Goal: Navigation & Orientation: Find specific page/section

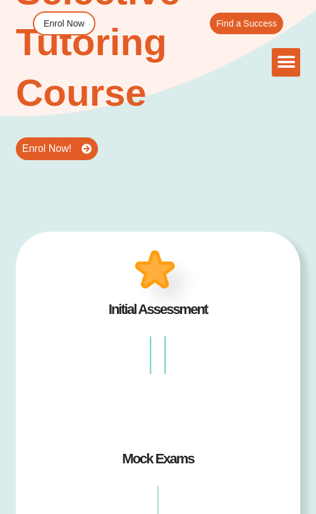
scroll to position [365, 0]
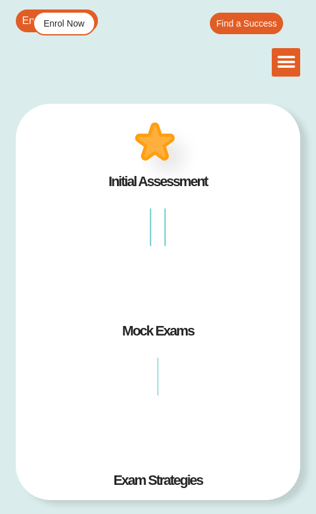
type input "*"
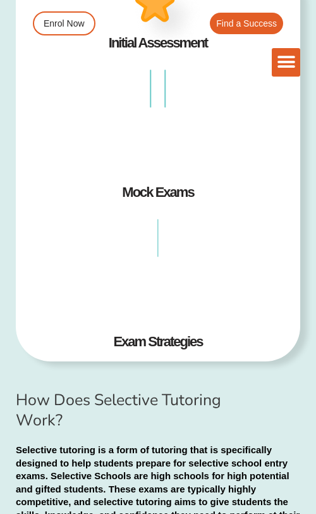
scroll to position [9, 0]
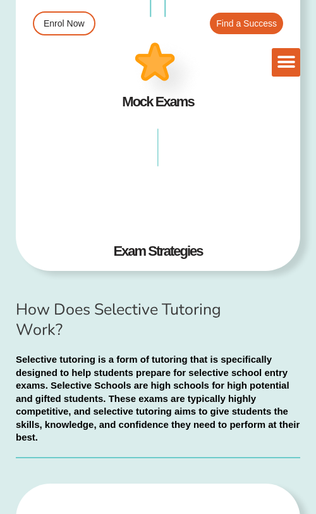
type input "*"
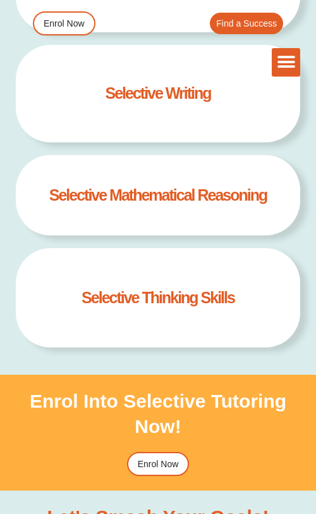
scroll to position [1148, 0]
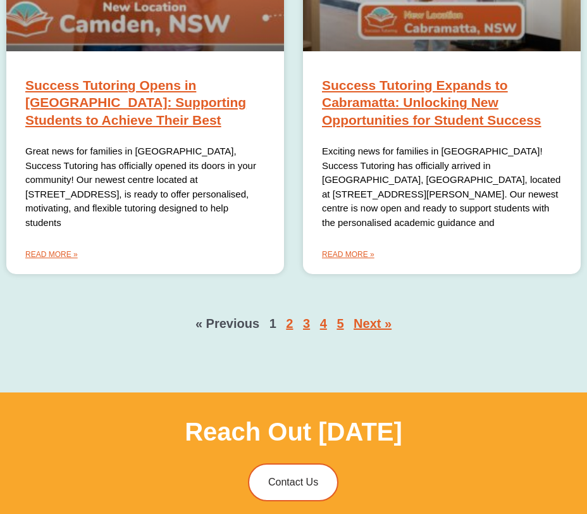
scroll to position [1499, 0]
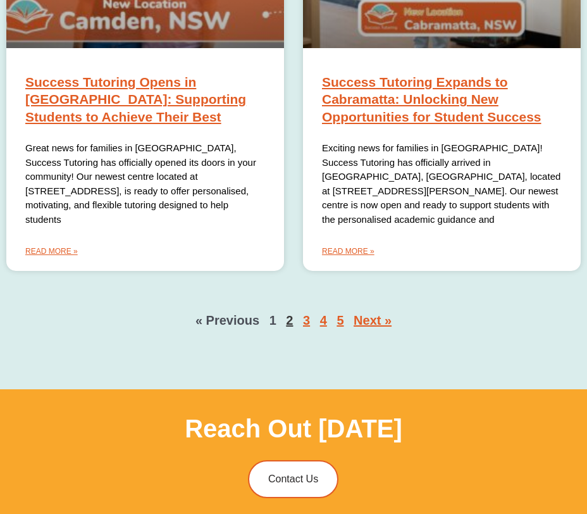
click at [290, 313] on link "Page 2" at bounding box center [289, 320] width 7 height 14
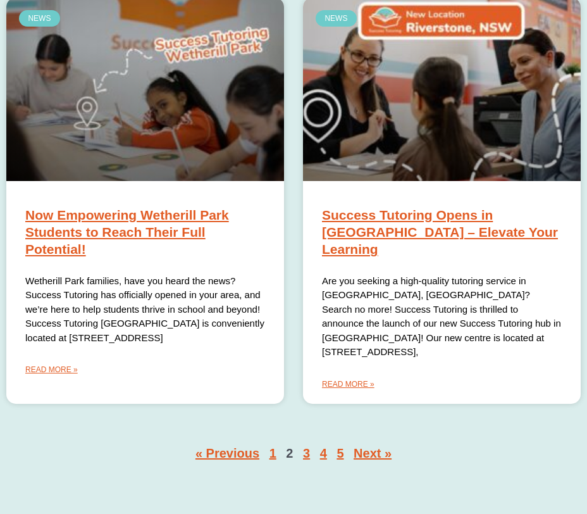
scroll to position [1358, 0]
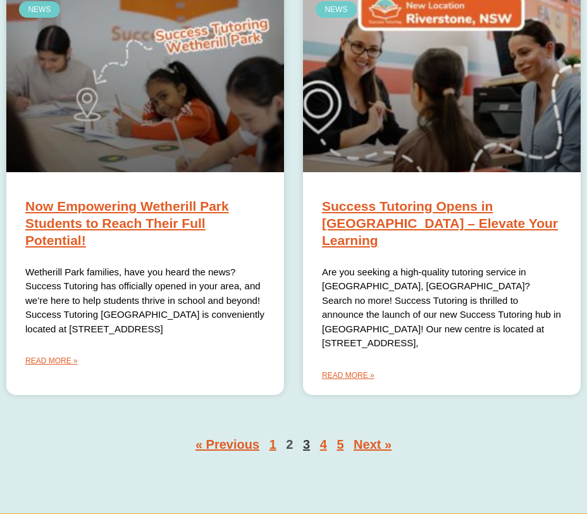
click at [306, 437] on link "Page 3" at bounding box center [306, 444] width 7 height 14
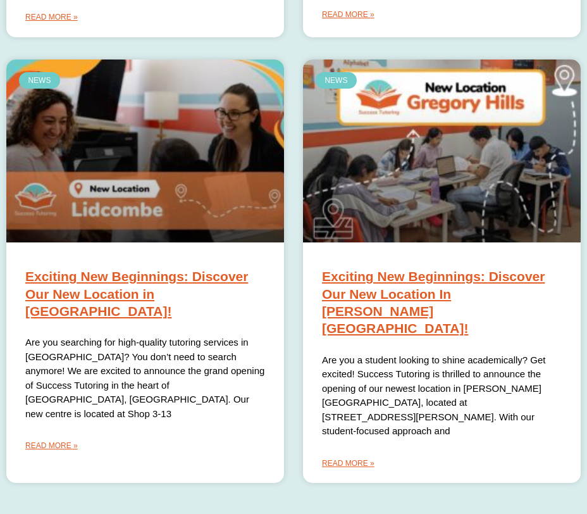
scroll to position [1297, 0]
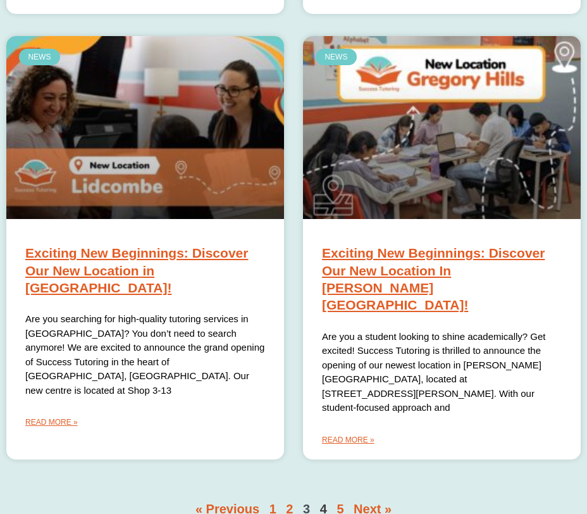
click at [324, 502] on link "Page 4" at bounding box center [323, 509] width 7 height 14
